Goal: Task Accomplishment & Management: Use online tool/utility

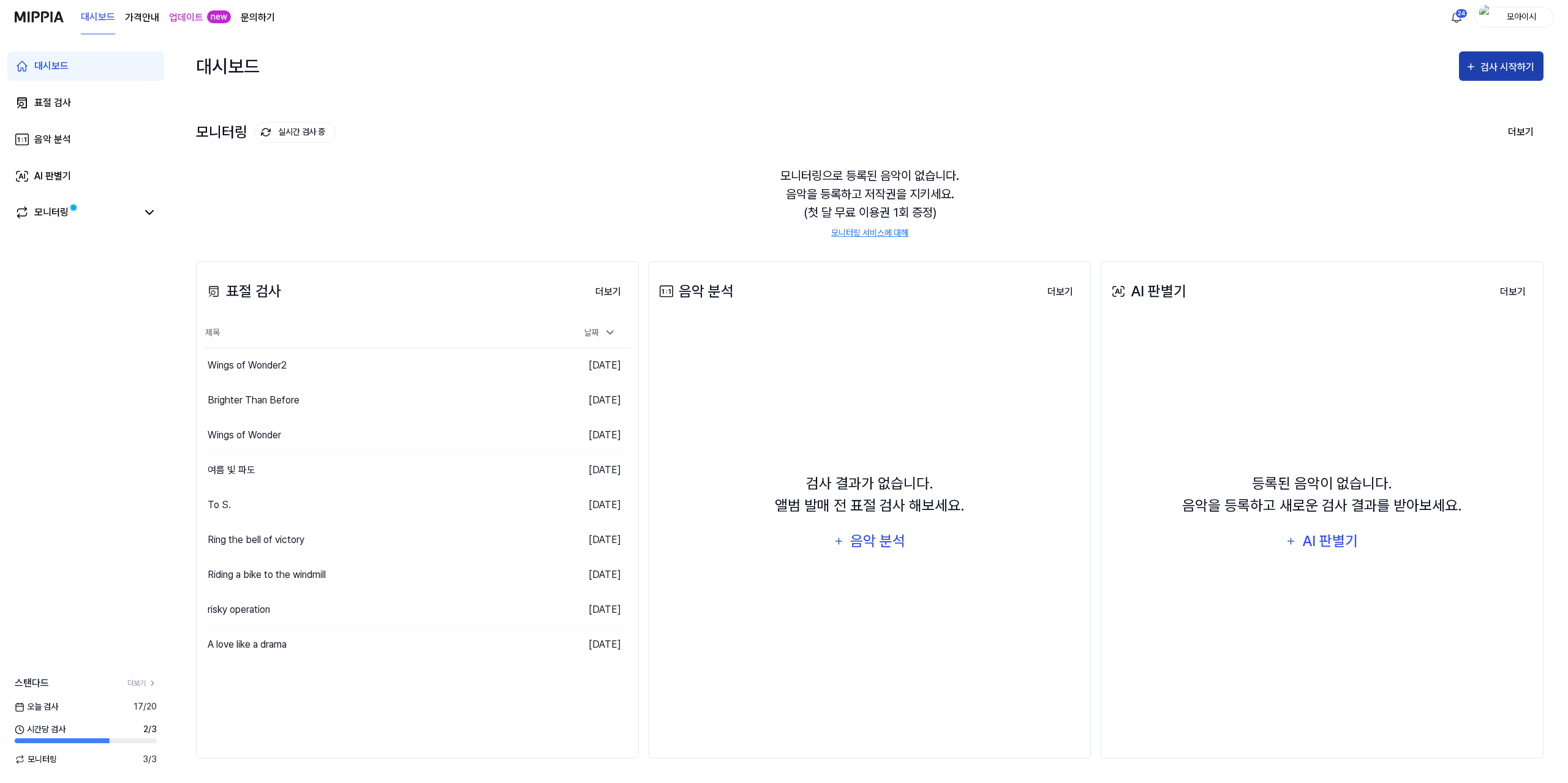
click at [1499, 71] on div "검사 시작하기" at bounding box center [1509, 67] width 57 height 16
click at [1219, 14] on div "대시보드 가격안내 업데이트 new 문의하기 24 모아이시" at bounding box center [784, 17] width 1539 height 34
click at [1483, 62] on div "검사 시작하기" at bounding box center [1509, 67] width 57 height 16
click at [1437, 104] on div "표절 검사" at bounding box center [1479, 104] width 107 height 16
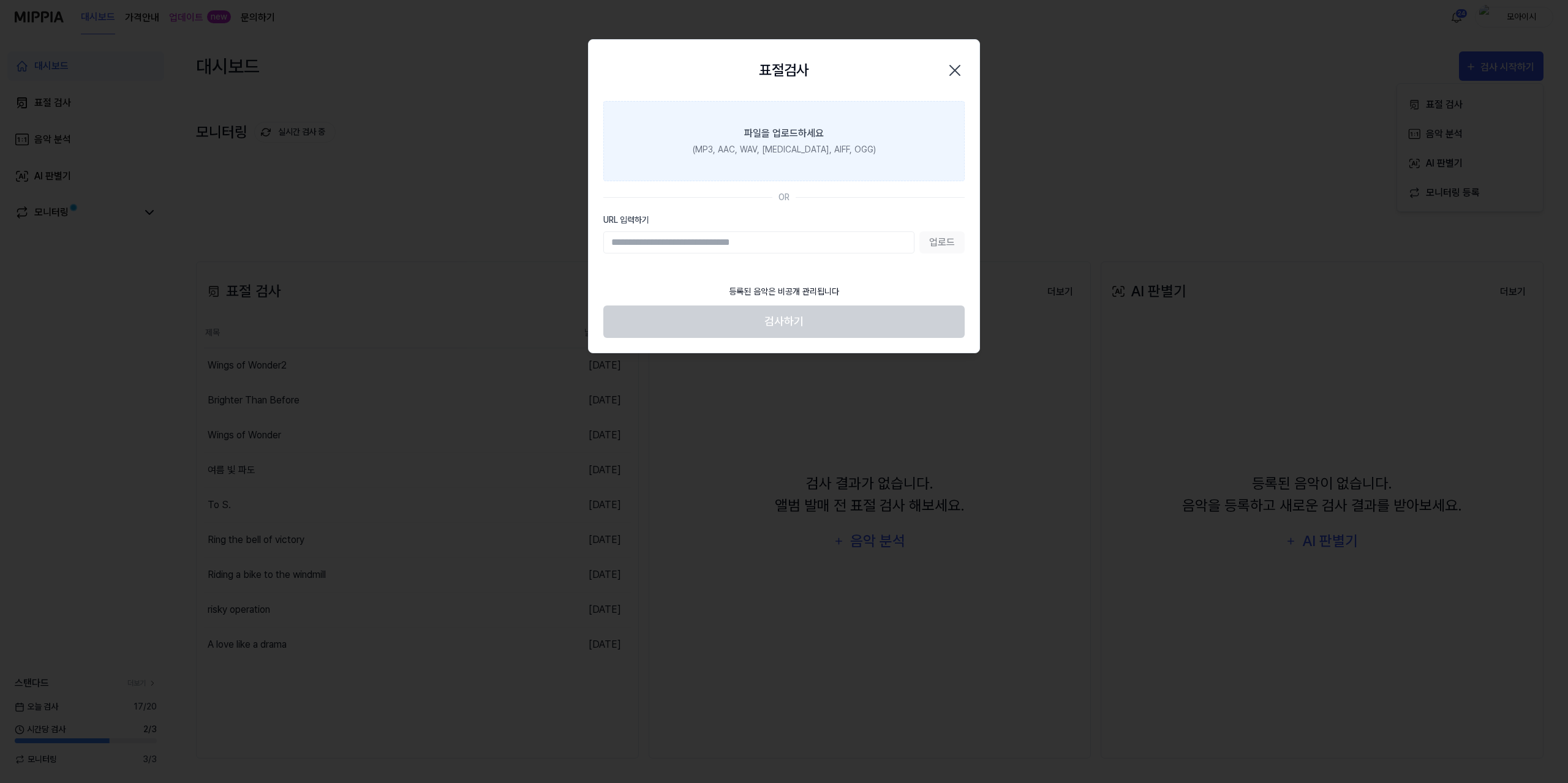
click at [824, 140] on label "파일을 업로드하세요 (MP3, AAC, WAV, [MEDICAL_DATA], AIFF, OGG)" at bounding box center [784, 141] width 361 height 80
click at [0, 0] on input "파일을 업로드하세요 (MP3, AAC, WAV, [MEDICAL_DATA], AIFF, OGG)" at bounding box center [0, 0] width 0 height 0
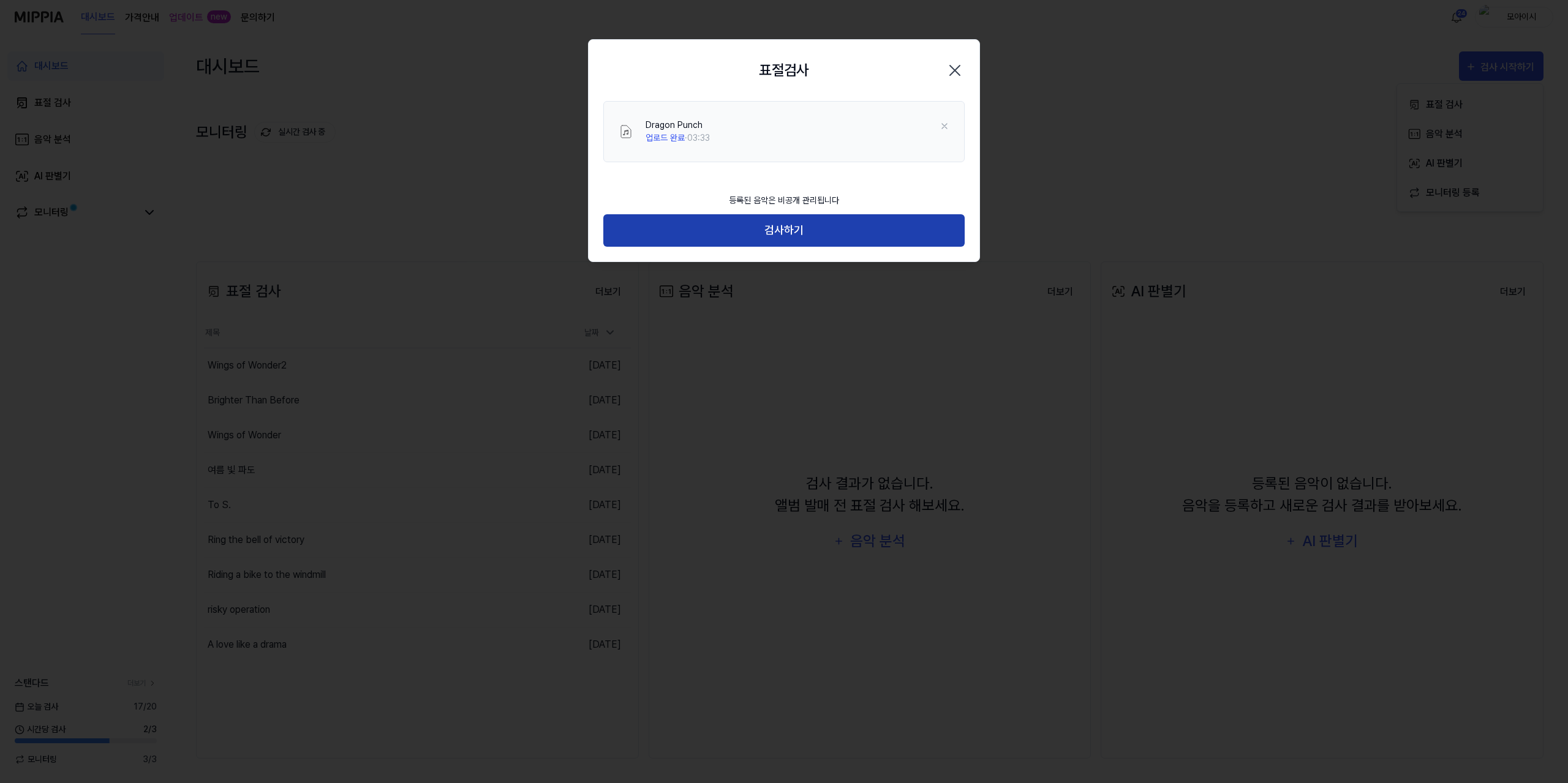
click at [722, 243] on button "검사하기" at bounding box center [784, 230] width 361 height 32
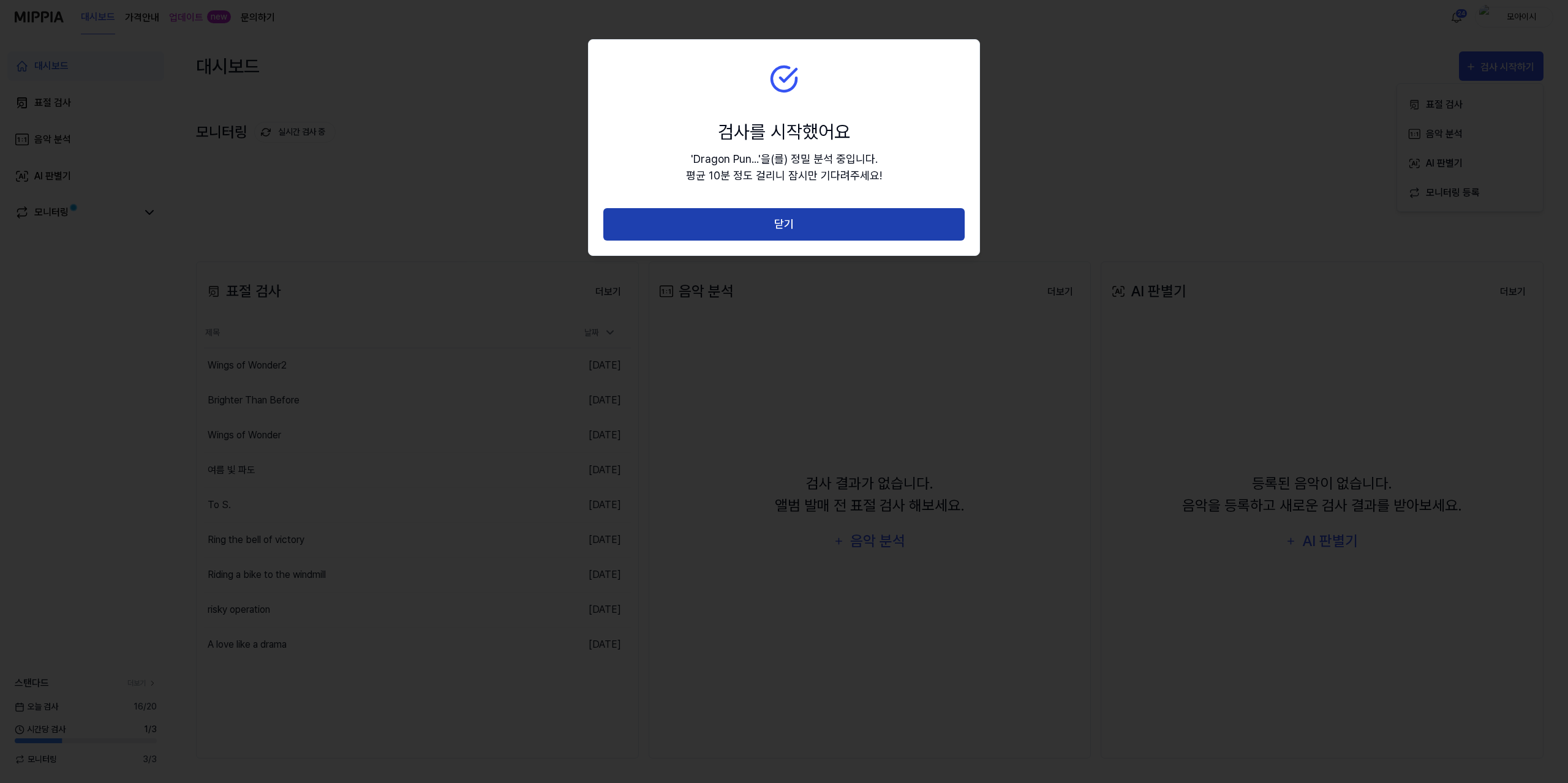
click at [741, 233] on button "닫기" at bounding box center [784, 224] width 361 height 32
click at [742, 231] on body "대시보드 가격안내 업데이트 new 문의하기 24 모아이시 대시보드 표절 검사 음악 분석 AI 판별기 모니터링 스탠다드 더보기 [DATE] 검사…" at bounding box center [784, 392] width 1568 height 783
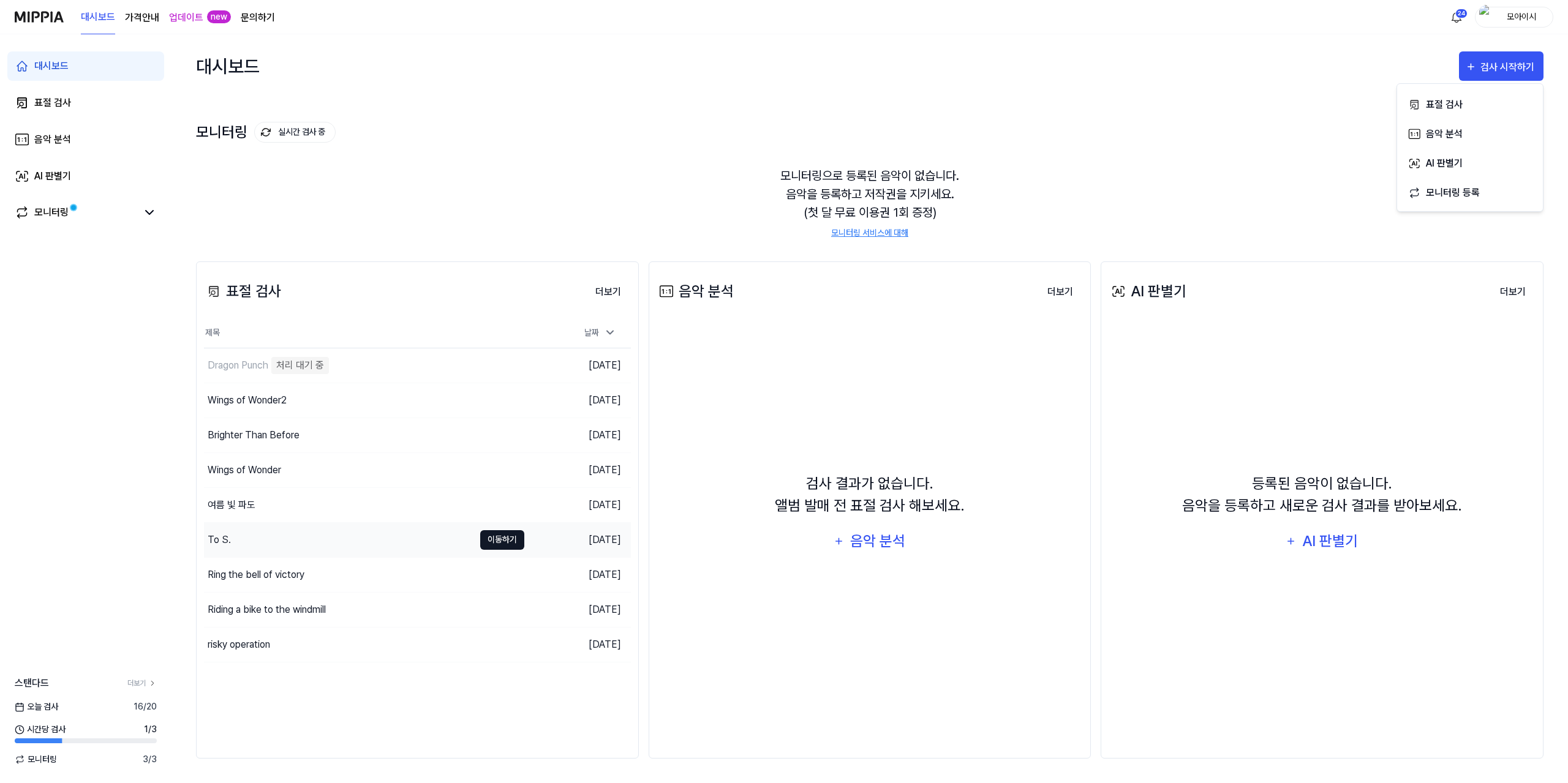
click at [512, 538] on button "이동하기" at bounding box center [502, 540] width 44 height 20
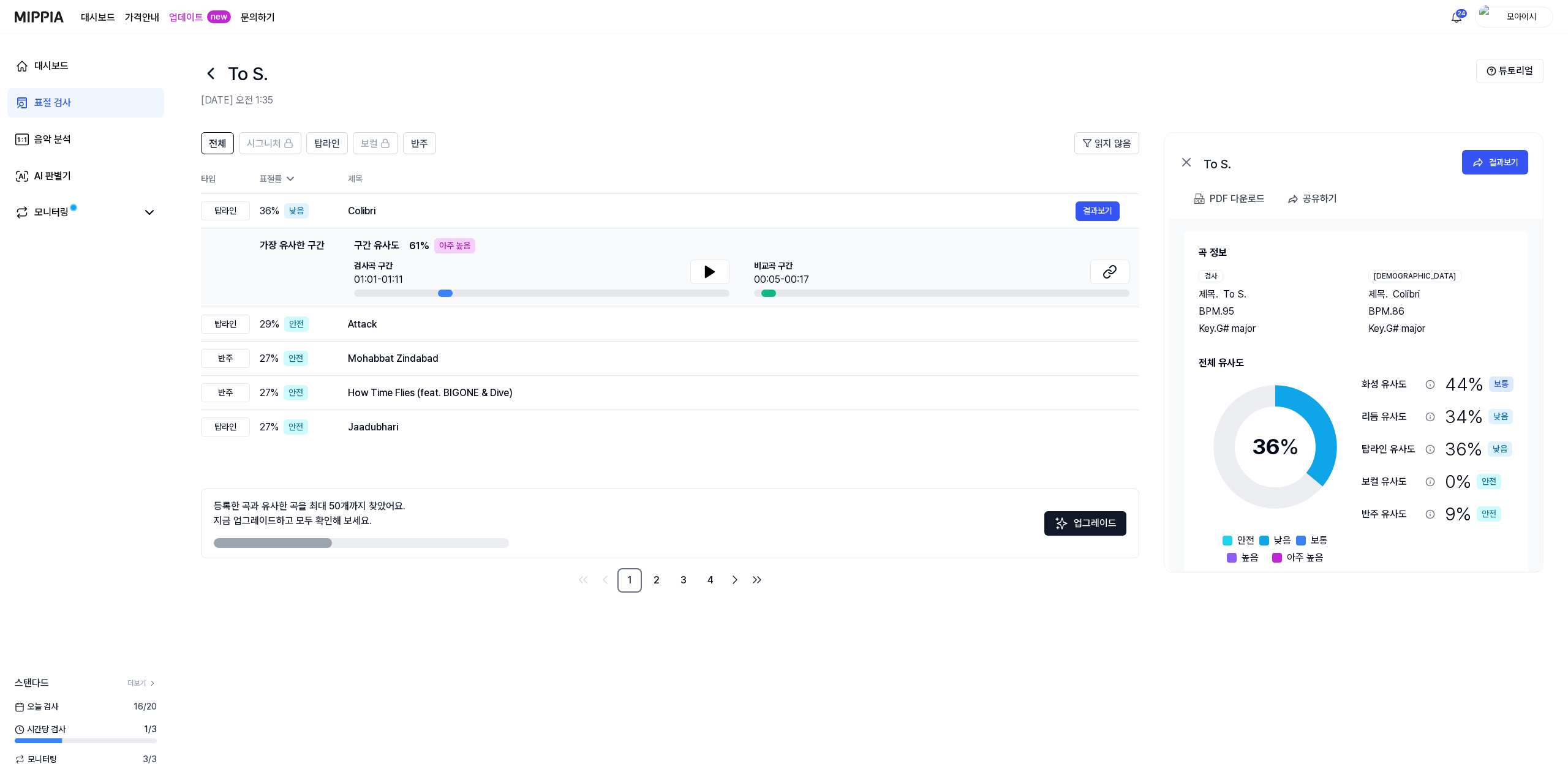
click at [212, 72] on icon at bounding box center [211, 73] width 20 height 20
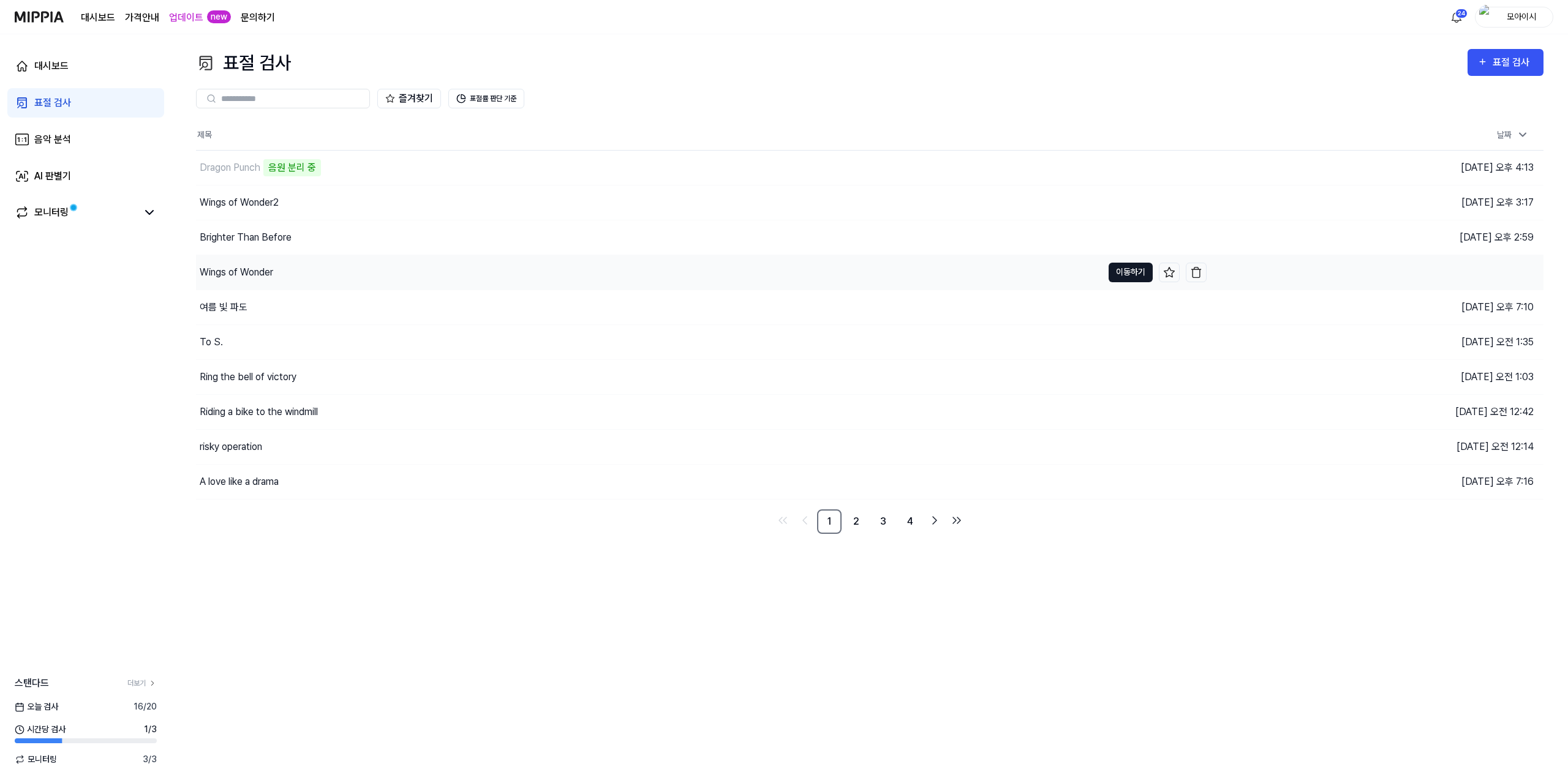
click at [1118, 270] on button "이동하기" at bounding box center [1131, 272] width 44 height 20
click at [1121, 374] on button "이동하기" at bounding box center [1131, 377] width 44 height 20
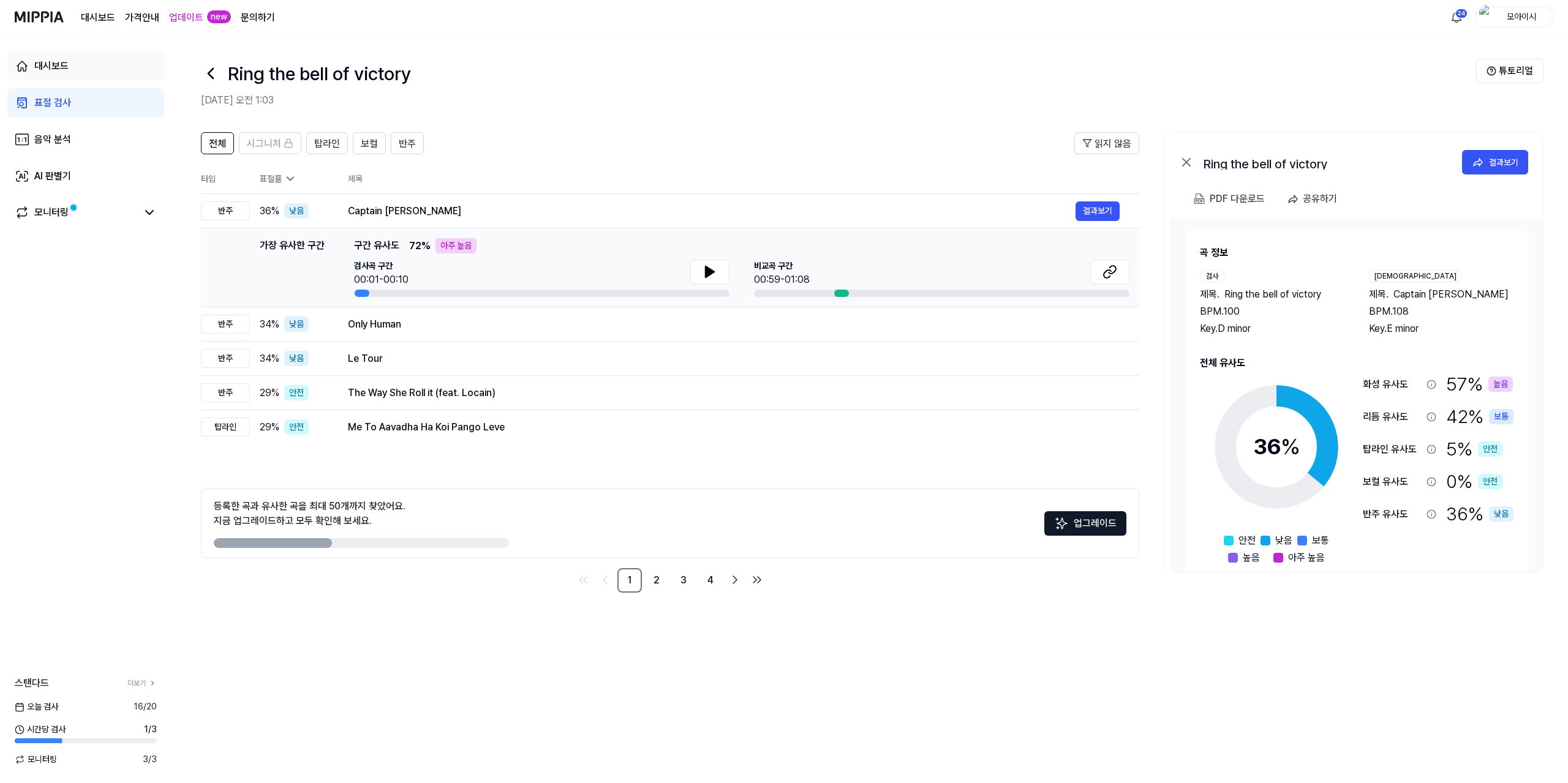
click at [38, 69] on div "대시보드" at bounding box center [52, 66] width 34 height 15
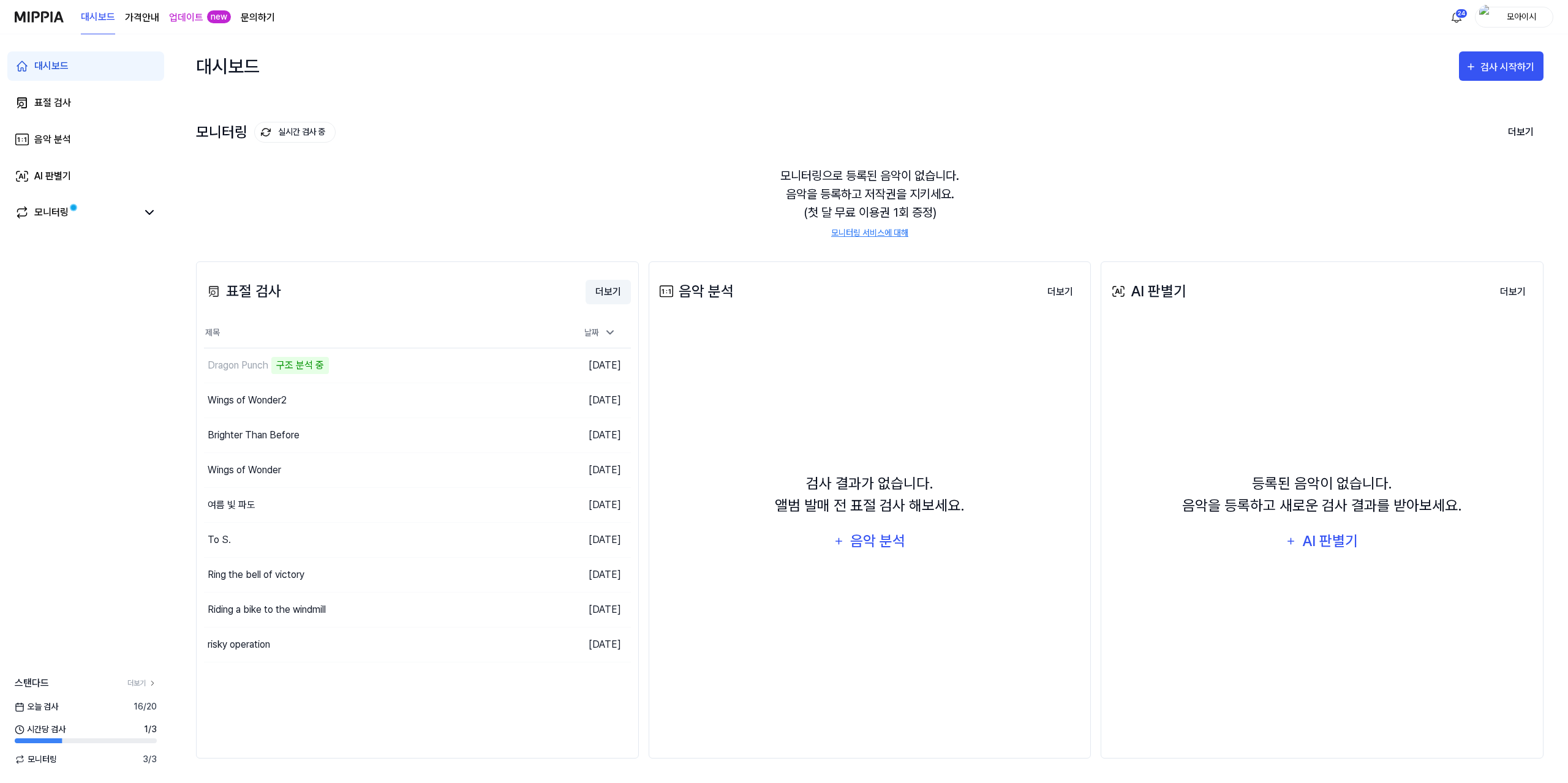
click at [607, 292] on button "더보기" at bounding box center [608, 292] width 46 height 24
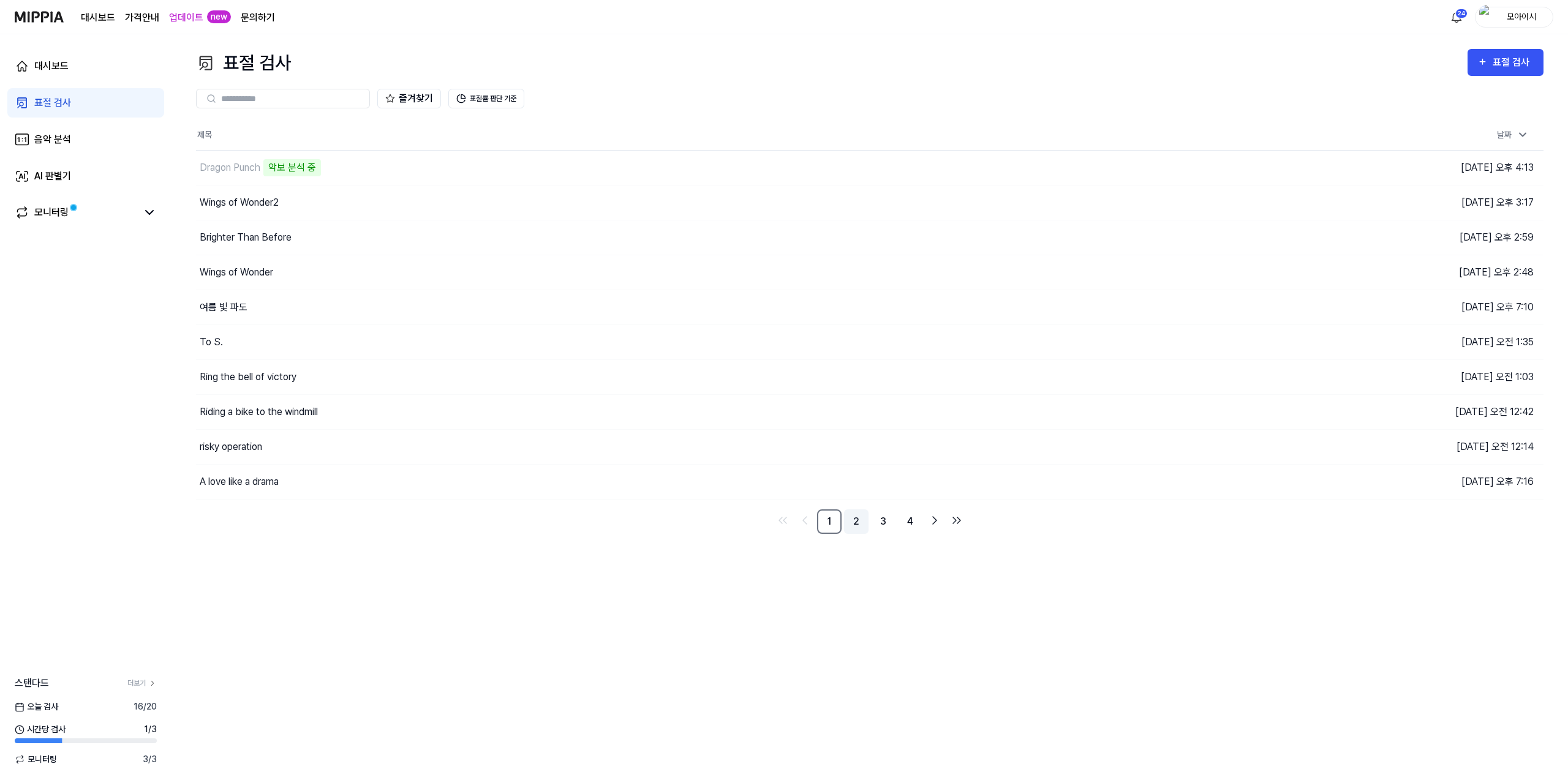
click at [855, 523] on link "2" at bounding box center [856, 521] width 24 height 24
click at [1141, 235] on button "이동하기" at bounding box center [1131, 237] width 44 height 20
click at [828, 518] on link "1" at bounding box center [829, 521] width 24 height 24
click at [1110, 272] on button "이동하기" at bounding box center [1131, 272] width 44 height 20
click at [1127, 165] on button "이동하기" at bounding box center [1131, 168] width 44 height 20
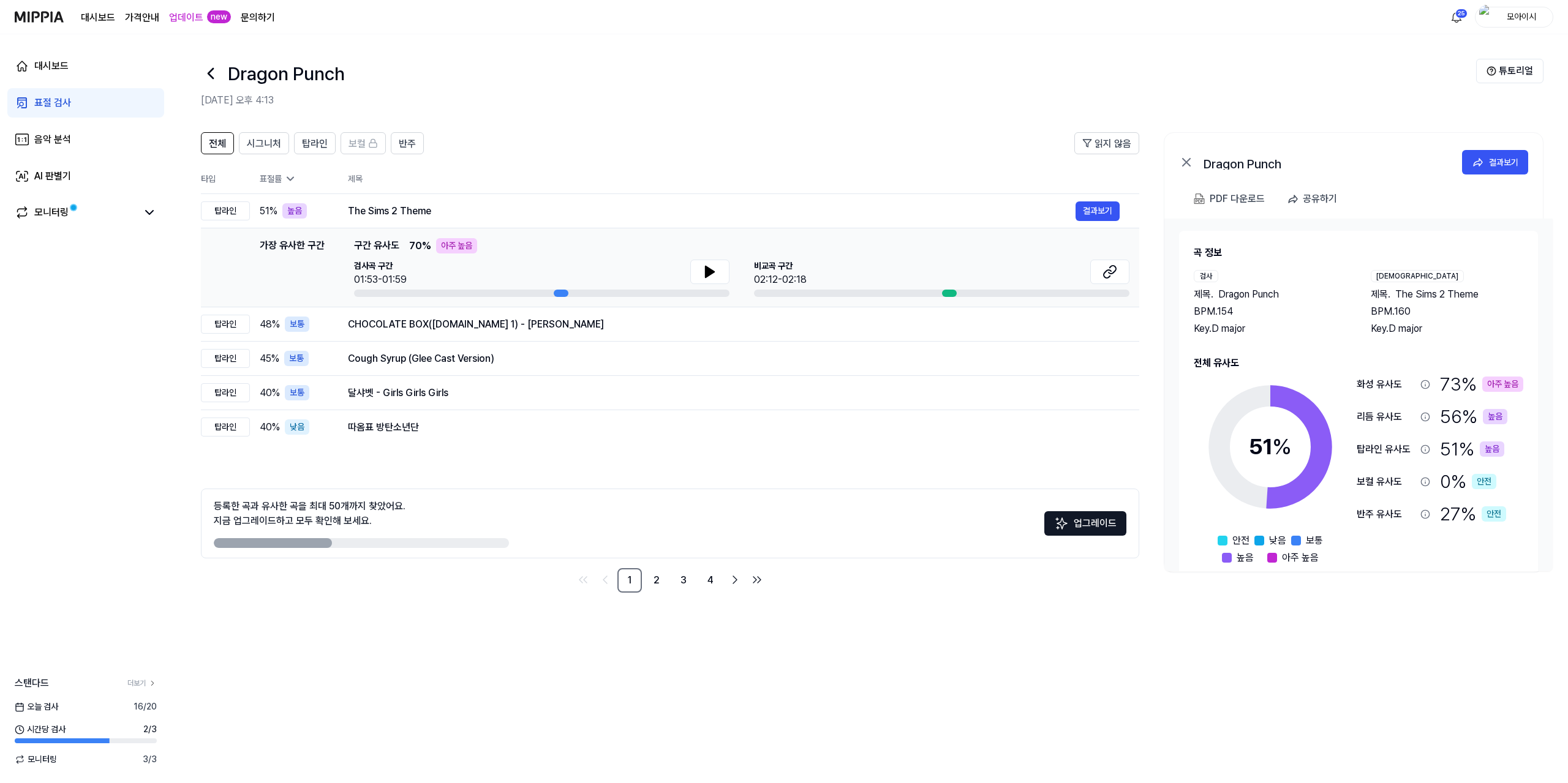
click at [216, 74] on icon at bounding box center [211, 73] width 20 height 20
